Goal: Check status: Check status

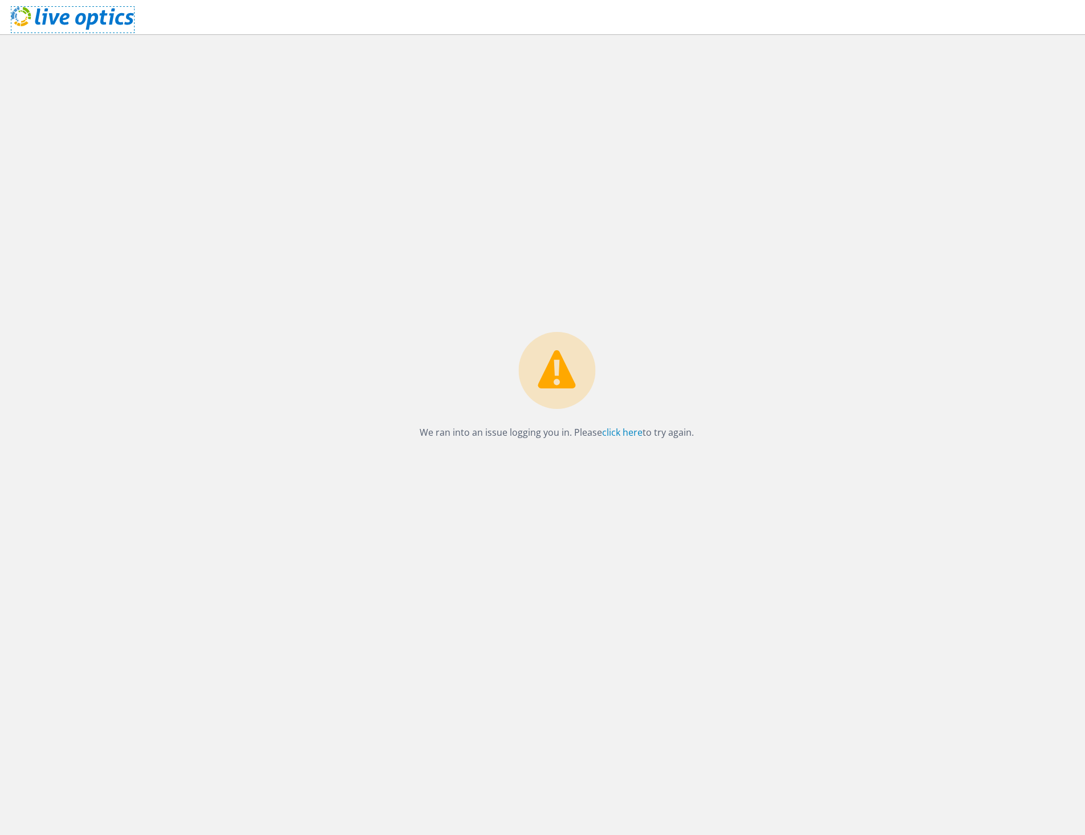
click at [72, 16] on icon at bounding box center [72, 18] width 123 height 23
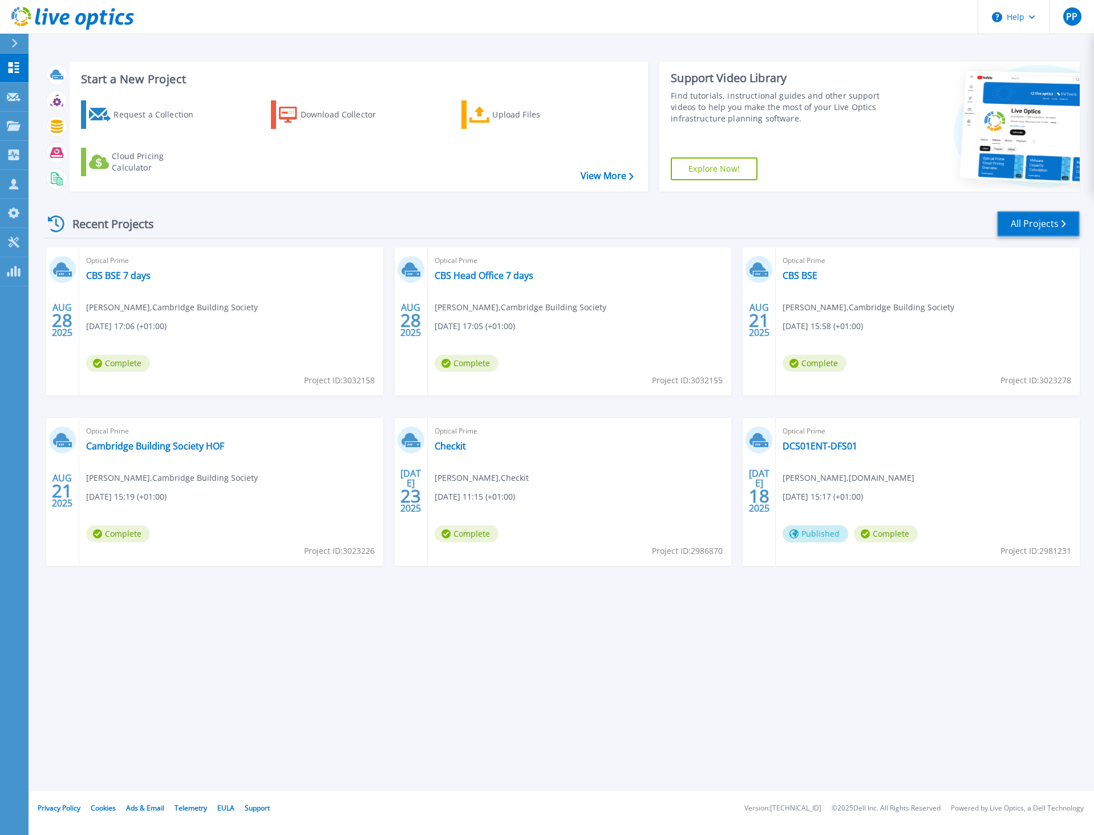
click at [1039, 227] on link "All Projects" at bounding box center [1038, 224] width 83 height 26
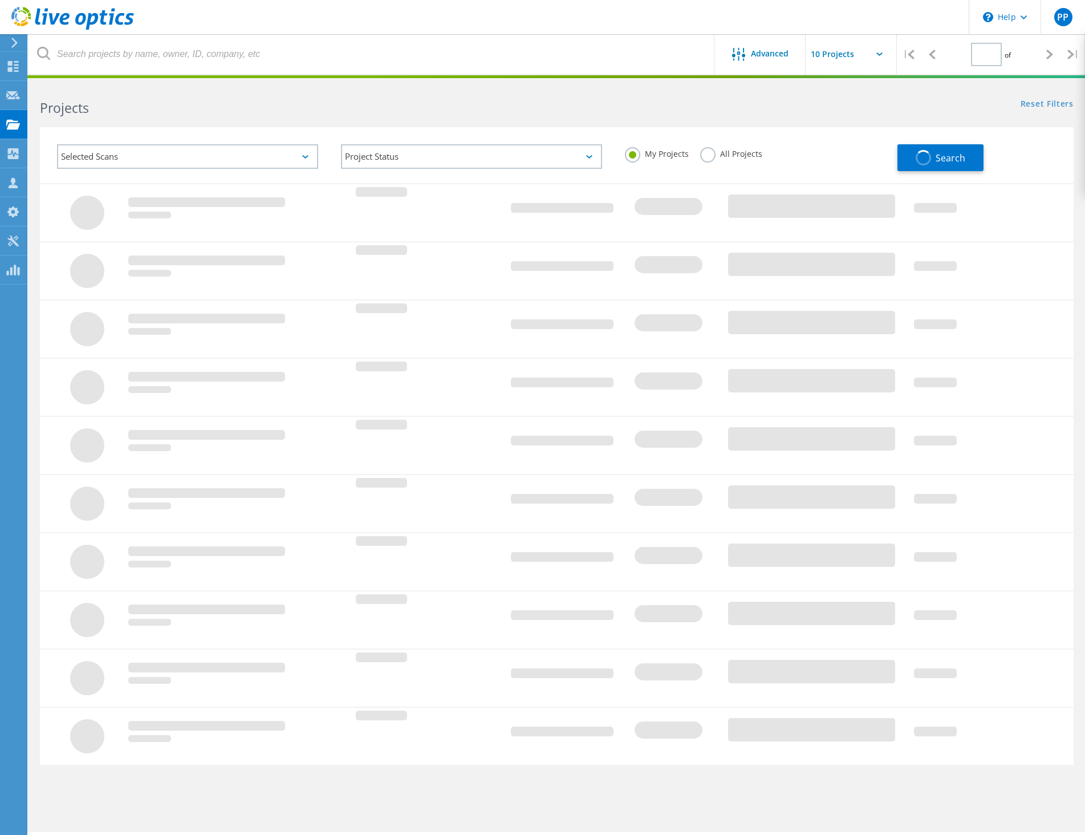
type input "1"
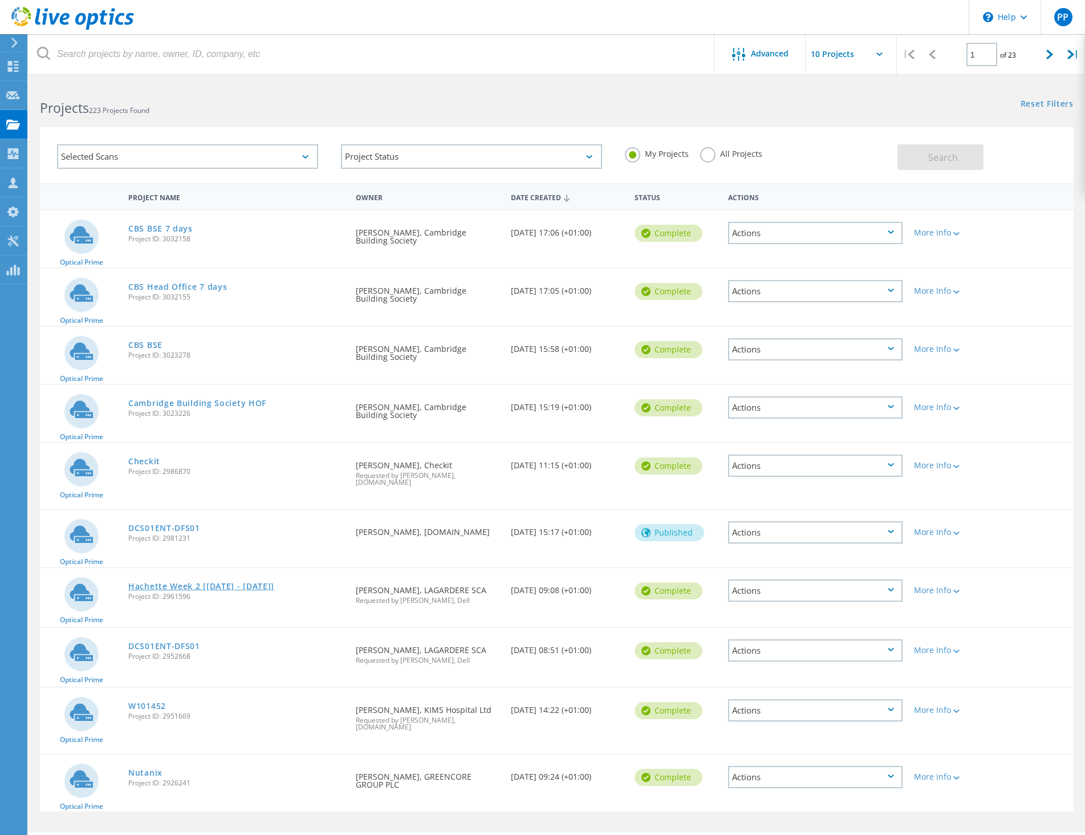
click at [162, 582] on link "Hachette Week 2 [3/7/25 - 10/7/25]" at bounding box center [201, 586] width 146 height 8
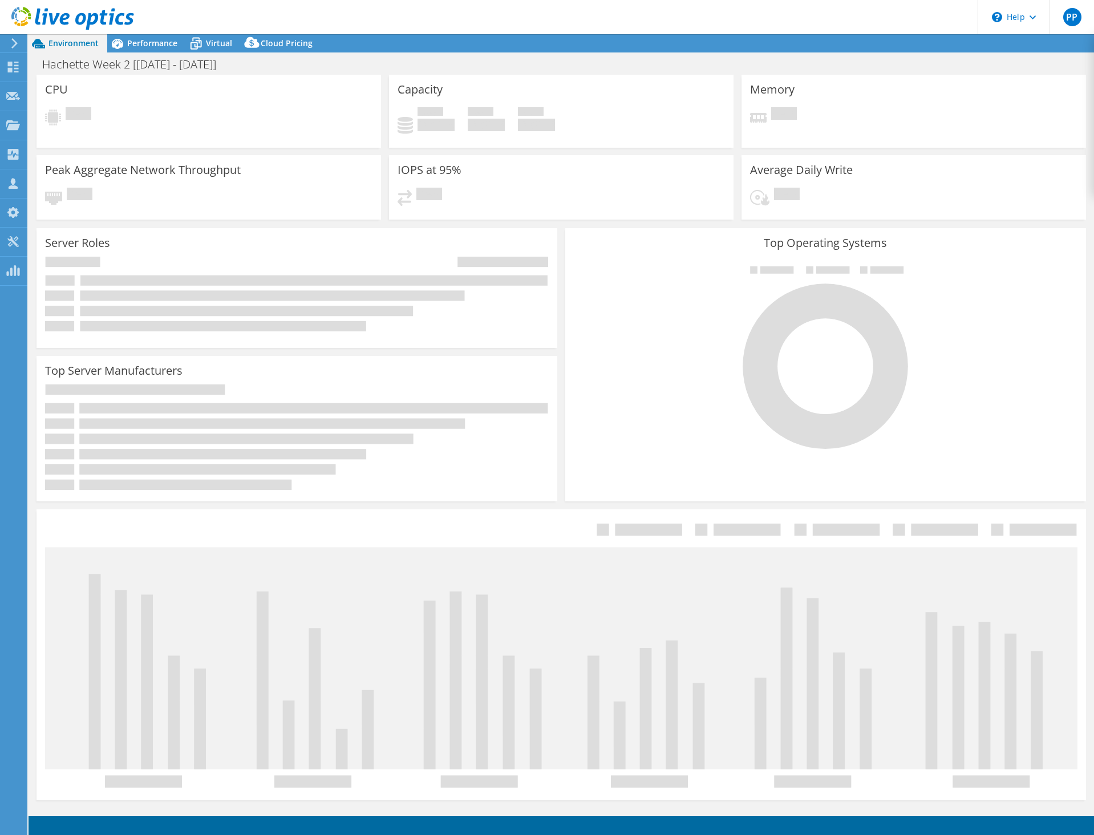
select select "USD"
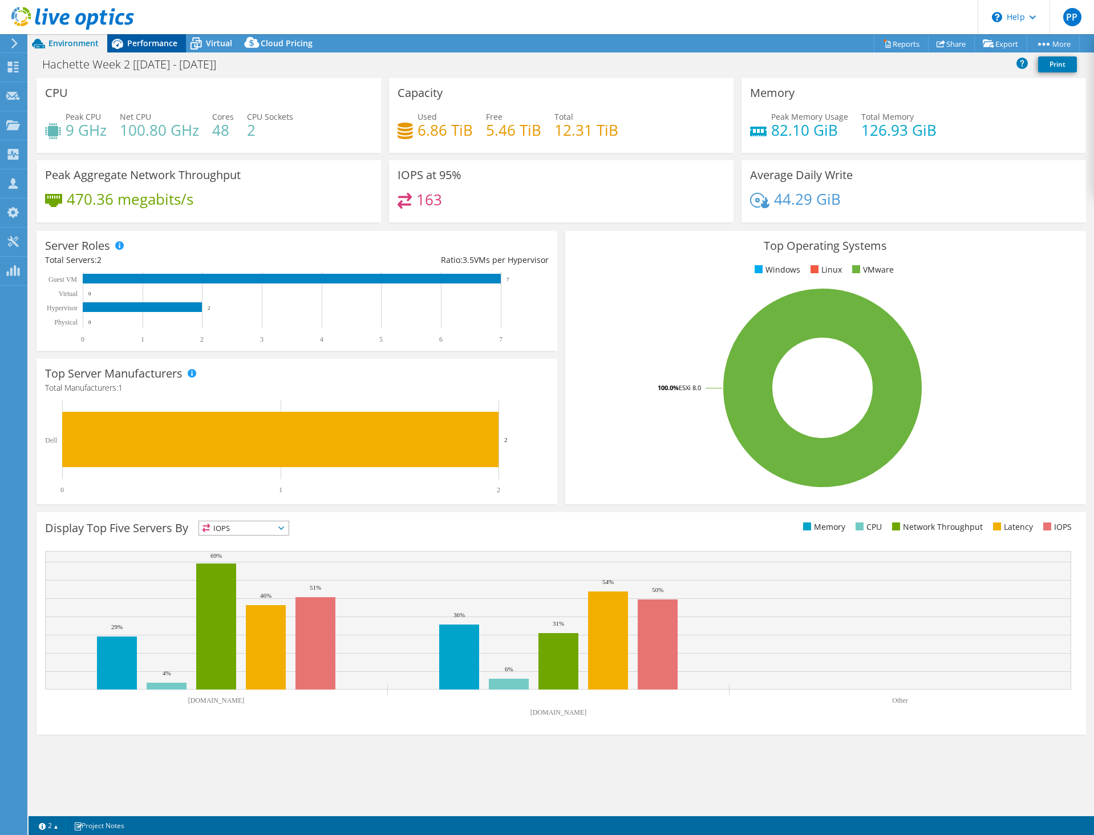
click at [144, 42] on span "Performance" at bounding box center [152, 43] width 50 height 11
